Goal: Task Accomplishment & Management: Complete application form

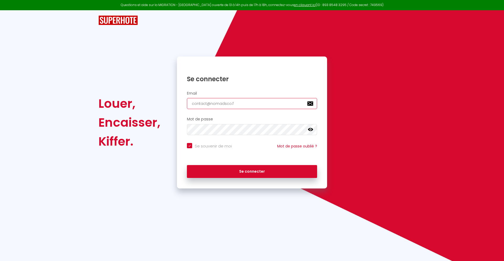
type input "[EMAIL_ADDRESS][DOMAIN_NAME]"
checkbox input "true"
type input "[EMAIL_ADDRESS][DOMAIN_NAME]"
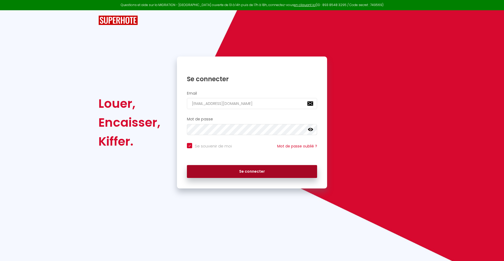
click at [252, 171] on button "Se connecter" at bounding box center [252, 171] width 130 height 13
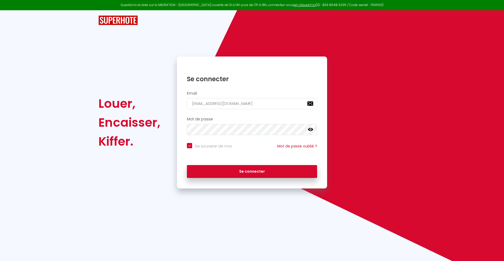
checkbox input "true"
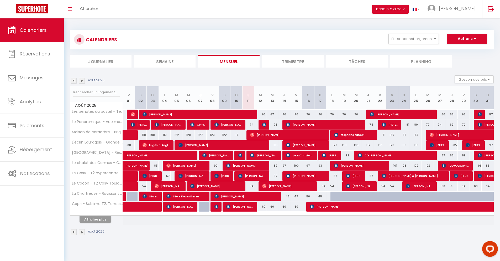
click at [101, 61] on li "Journalier" at bounding box center [100, 61] width 61 height 13
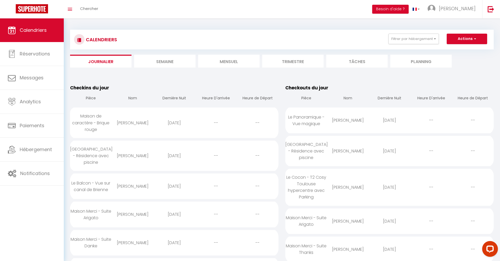
scroll to position [453, 0]
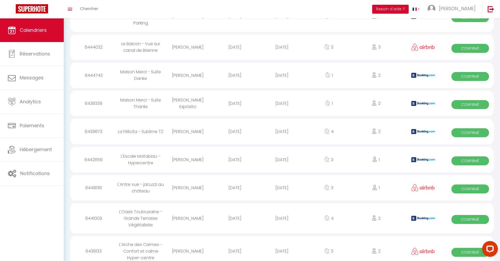
select select "0"
select select "1"
select select
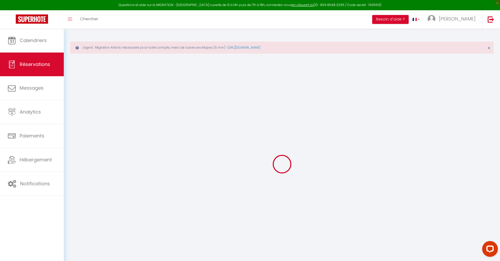
type input "aggoune"
type input "[PERSON_NAME]"
type input "[EMAIL_ADDRESS][DOMAIN_NAME]"
type input "[PHONE_NUMBER]"
type input "."
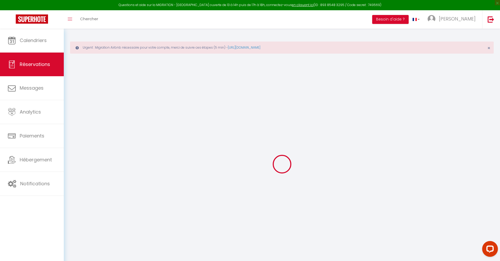
select select "FR"
type input "170.82"
type input "14.95"
select select "34845"
select select "1"
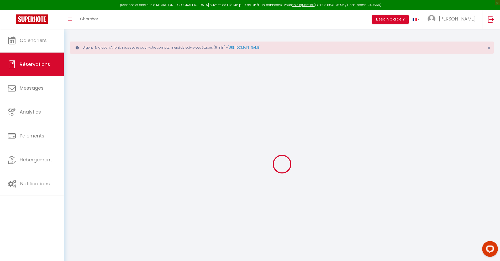
select select
type input "2"
select select "12"
select select
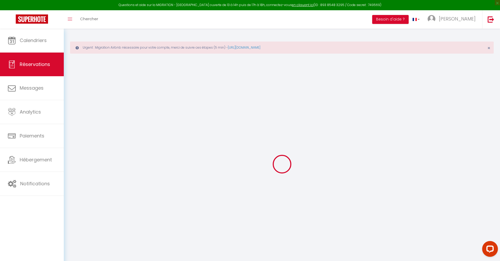
type input "962.84"
checkbox input "false"
type input "0"
select select "2"
type input "0"
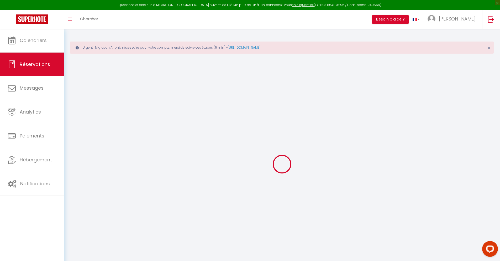
type input "0"
select select
select select "14"
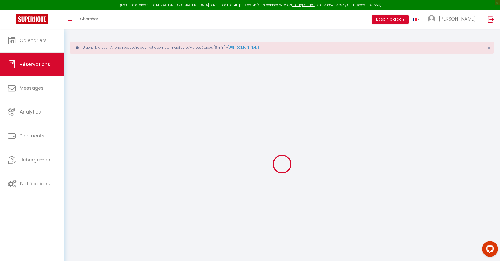
checkbox input "false"
select select
checkbox input "false"
select select
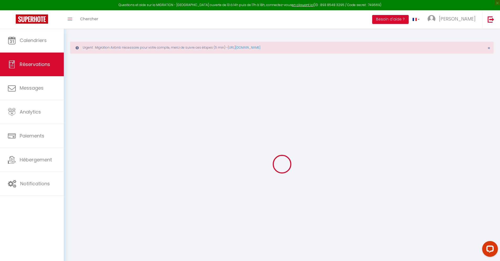
select select
checkbox input "false"
type textarea "** THIS RESERVATION HAS BEEN PRE-PAID ** BOOKING NOTE : Payment charge is EUR 1…"
type input "42"
type input "63.02"
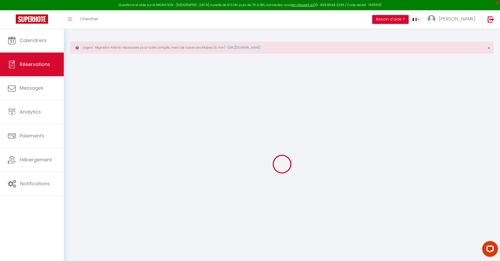
select select
checkbox input "false"
select select
